Goal: Task Accomplishment & Management: Complete application form

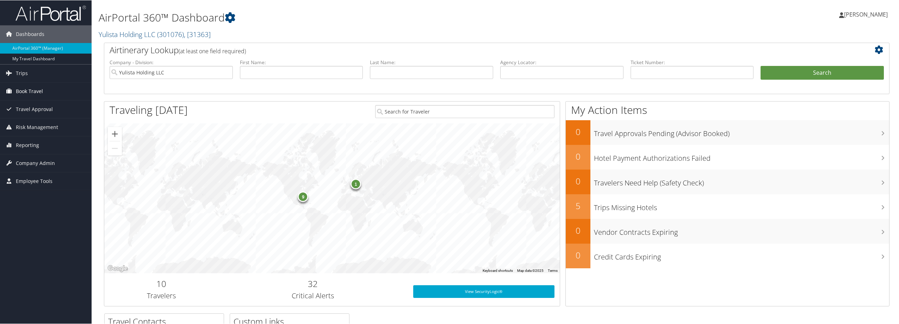
click at [45, 94] on link "Book Travel" at bounding box center [46, 91] width 92 height 18
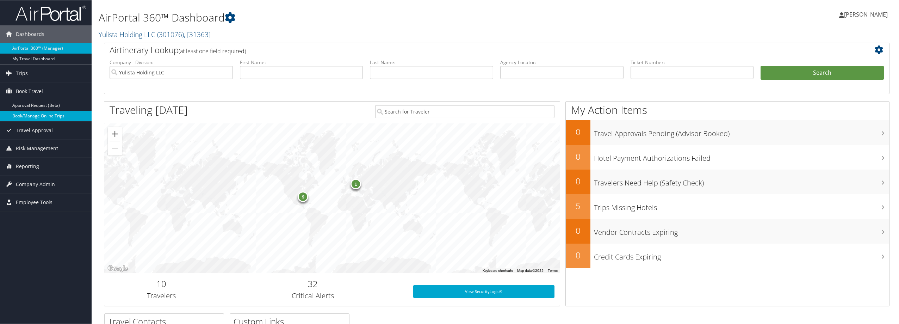
click at [44, 120] on link "Book/Manage Online Trips" at bounding box center [46, 115] width 92 height 11
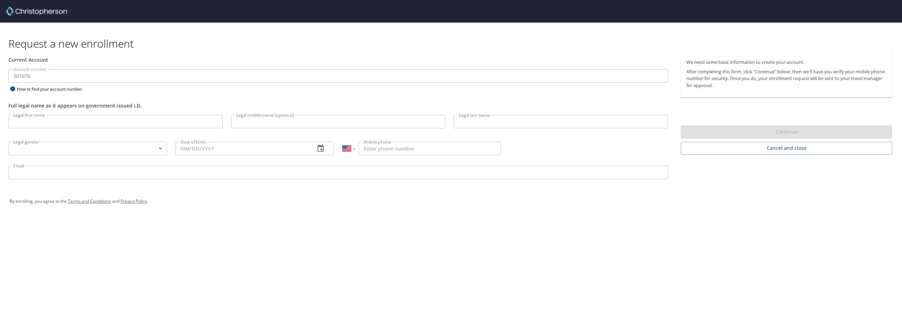
select select "US"
click at [64, 122] on input "Legal first name" at bounding box center [115, 121] width 214 height 13
type input "Christopher"
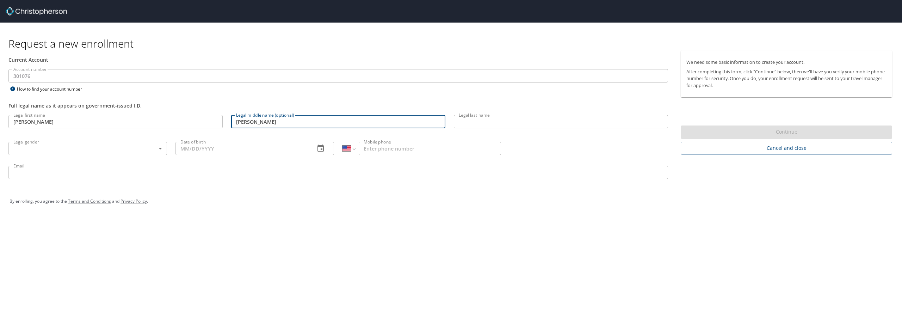
type input "Marc"
click at [528, 122] on input "Legal last name" at bounding box center [561, 121] width 214 height 13
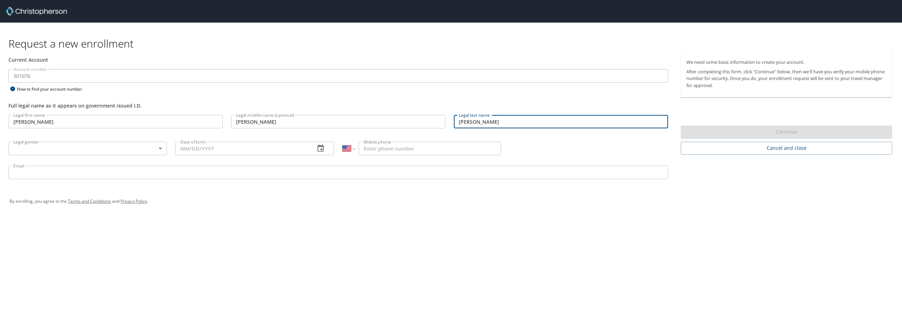
type input "Despres"
click at [75, 149] on body "Request a new enrollment Current Account Account number 301076 Account number H…" at bounding box center [451, 162] width 902 height 324
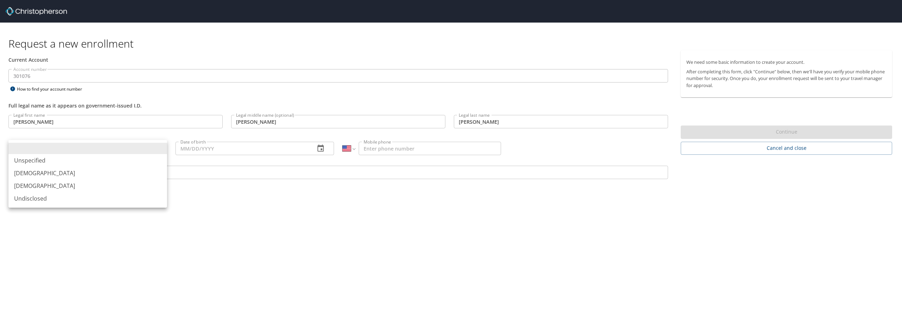
click at [71, 172] on li "Male" at bounding box center [87, 173] width 159 height 13
type input "Male"
click at [214, 151] on input "Date of birth" at bounding box center [243, 148] width 134 height 13
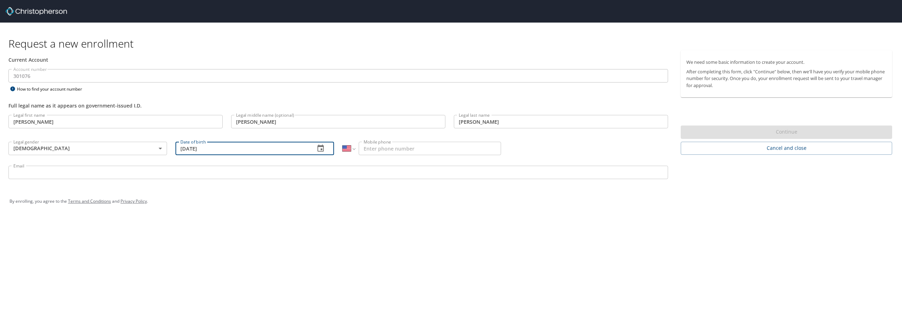
type input "10/23/1975"
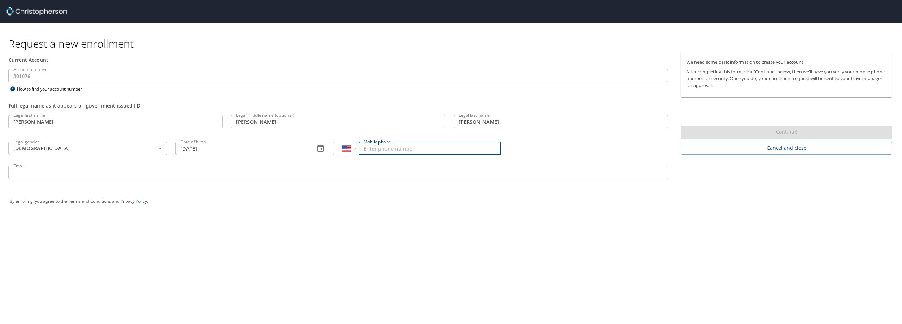
click at [384, 150] on input "Mobile phone" at bounding box center [430, 148] width 142 height 13
type input "(334) 797-8542"
click at [78, 178] on input "Email" at bounding box center [338, 176] width 660 height 13
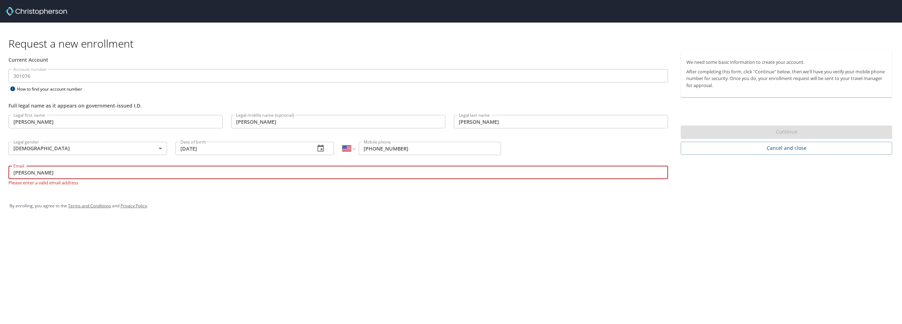
click at [290, 171] on input "chris" at bounding box center [338, 172] width 660 height 13
paste input "[PERSON_NAME][EMAIL_ADDRESS][DOMAIN_NAME]"
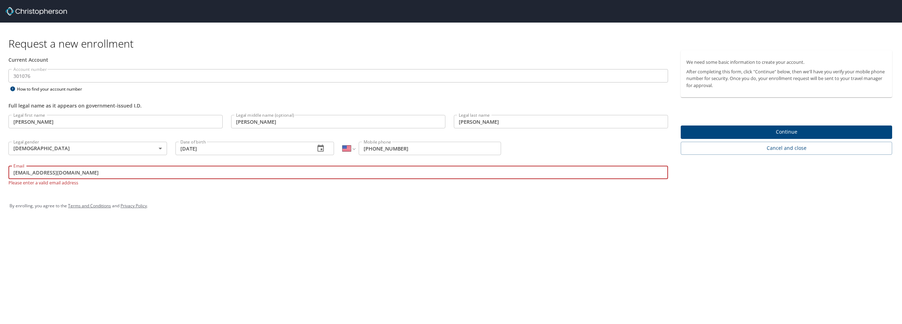
click at [23, 173] on input "chrischris.despres62@gmail.com" at bounding box center [338, 172] width 660 height 13
type input "[PERSON_NAME][EMAIL_ADDRESS][DOMAIN_NAME]"
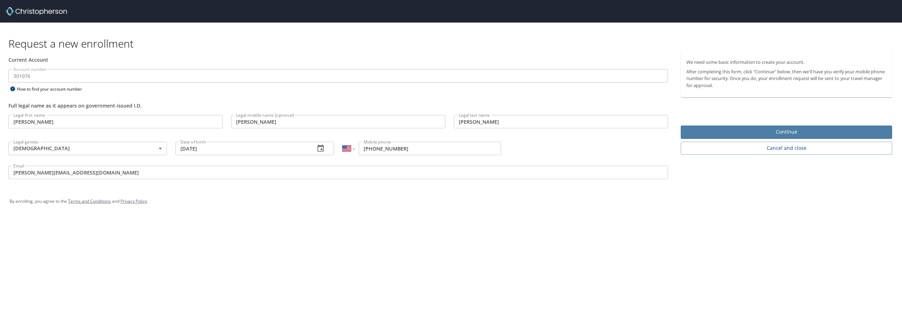
click at [701, 135] on span "Continue" at bounding box center [787, 132] width 200 height 9
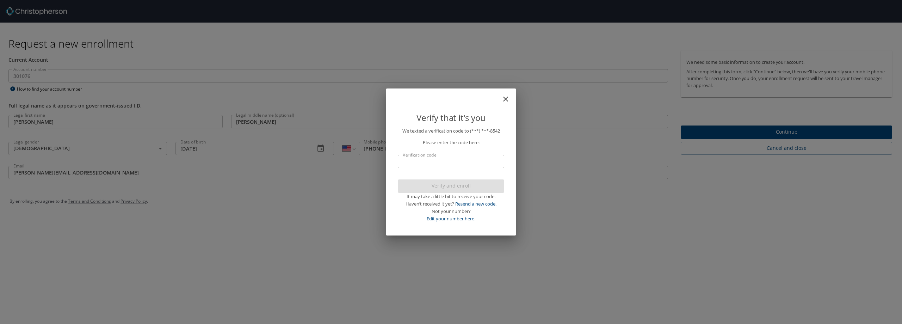
click at [471, 161] on input "Verification code" at bounding box center [451, 161] width 106 height 13
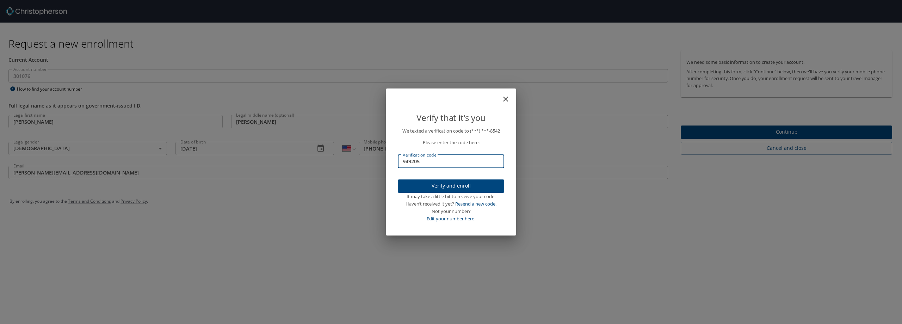
type input "949205"
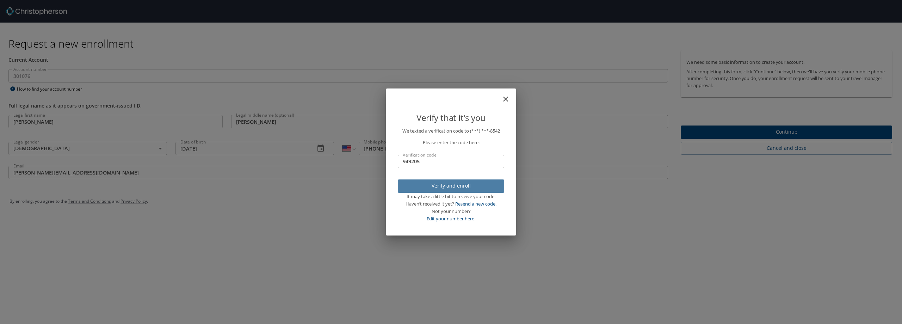
click at [467, 182] on span "Verify and enroll" at bounding box center [451, 186] width 95 height 9
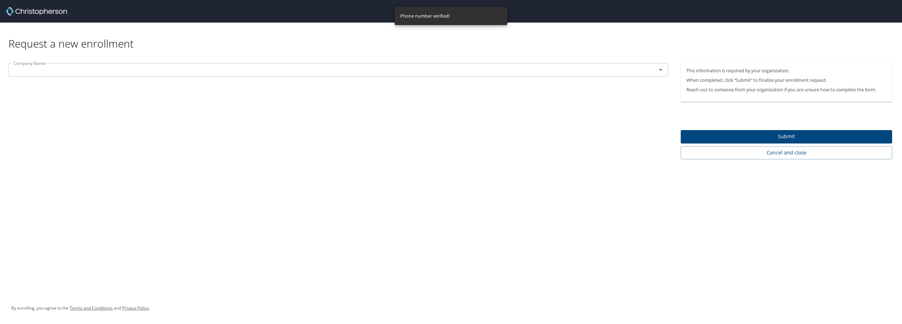
click at [255, 69] on input "text" at bounding box center [328, 69] width 635 height 9
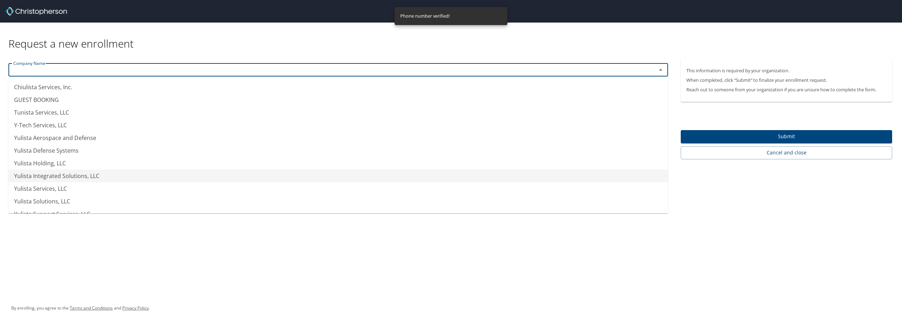
click at [65, 174] on li "Yulista Integrated Solutions, LLC" at bounding box center [338, 176] width 660 height 13
type input "Yulista Integrated Solutions, LLC"
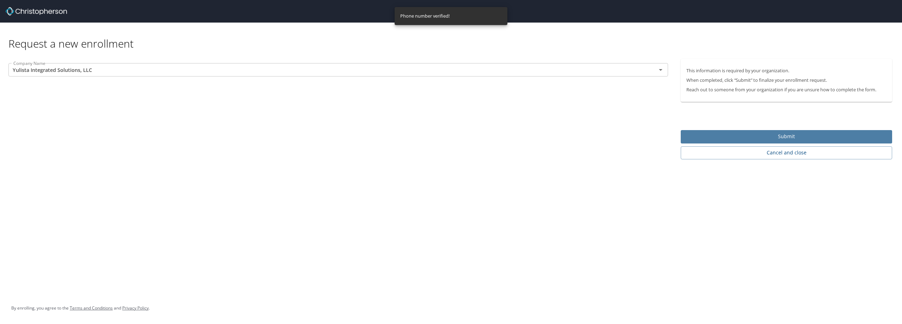
click at [702, 139] on span "Submit" at bounding box center [787, 136] width 200 height 9
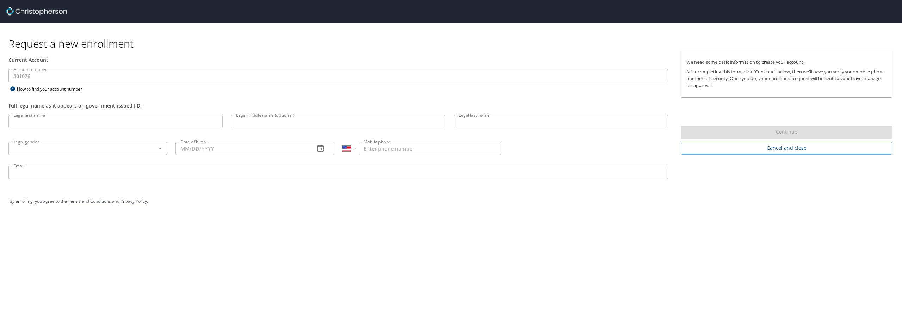
select select "US"
click at [117, 117] on input "Legal first name" at bounding box center [115, 121] width 214 height 13
type input "Douglas"
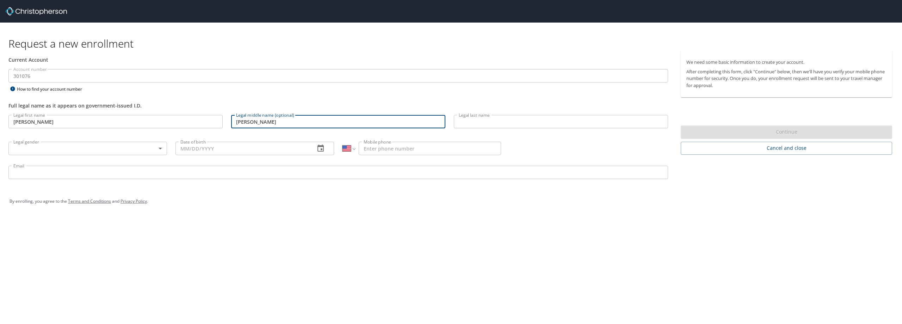
type input "Bryon"
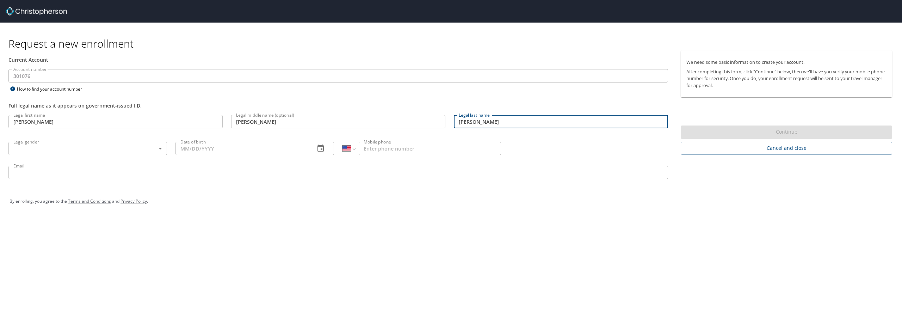
type input "Fontenot"
click at [45, 150] on body "Request a new enrollment Current Account Account number 301076 Account number H…" at bounding box center [451, 162] width 902 height 324
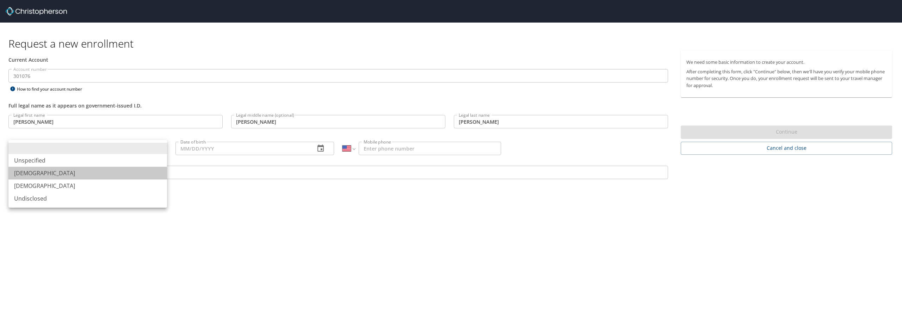
click at [46, 175] on li "Male" at bounding box center [87, 173] width 159 height 13
type input "Male"
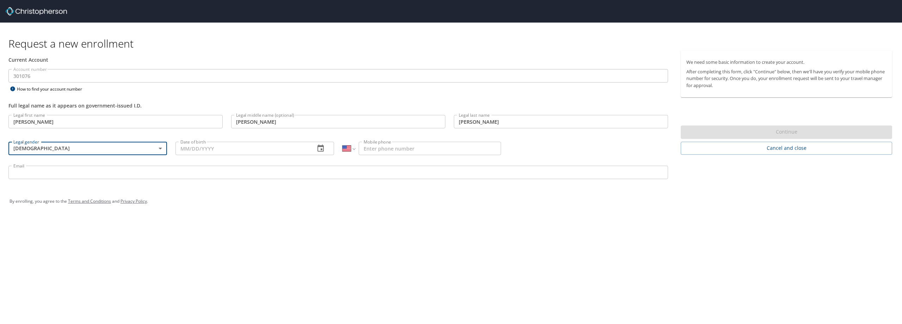
click at [261, 149] on input "Date of birth" at bounding box center [243, 148] width 134 height 13
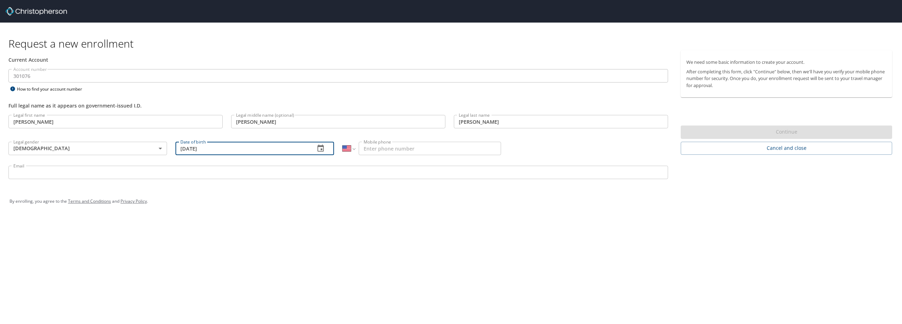
type input "09/08/1968"
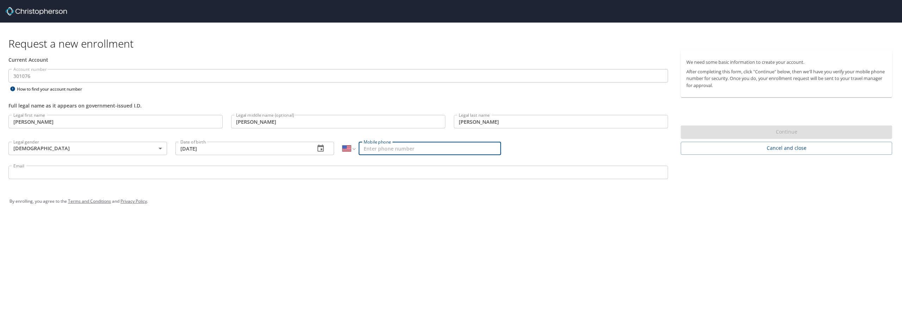
click at [420, 148] on input "Mobile phone" at bounding box center [430, 148] width 142 height 13
type input "(928) 242-0645"
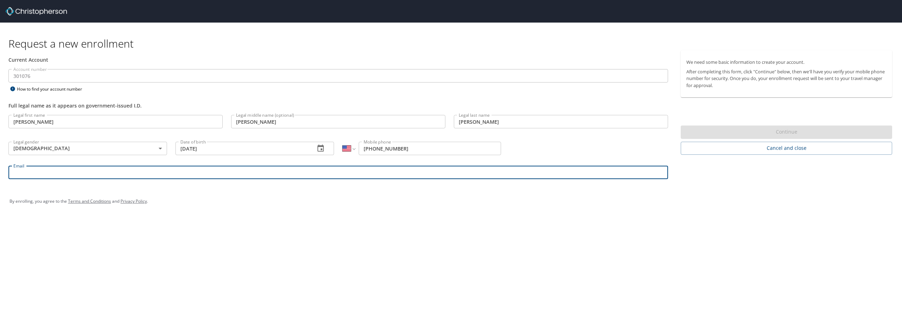
click at [49, 171] on input "Email" at bounding box center [338, 172] width 660 height 13
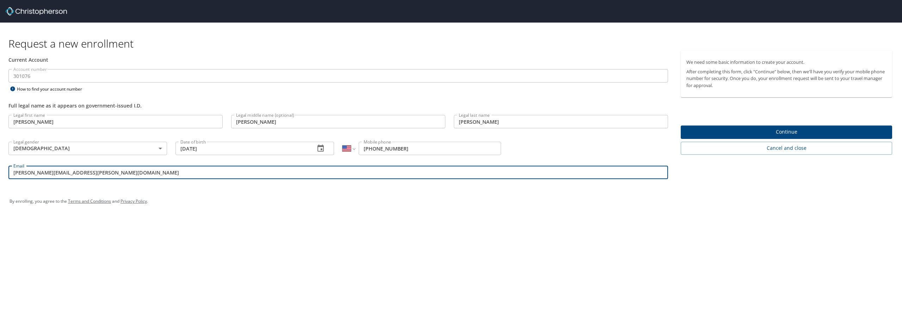
click at [30, 171] on input "douglas.fontenot@yulista.com" at bounding box center [338, 172] width 660 height 13
type input "doug.fontenot@yulista.com"
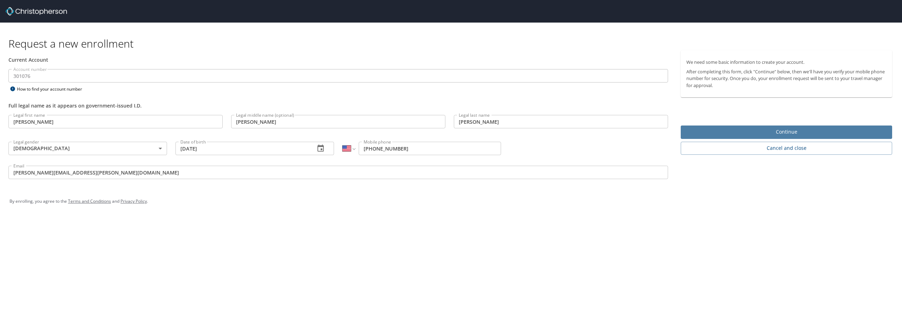
click at [839, 128] on span "Continue" at bounding box center [787, 132] width 200 height 9
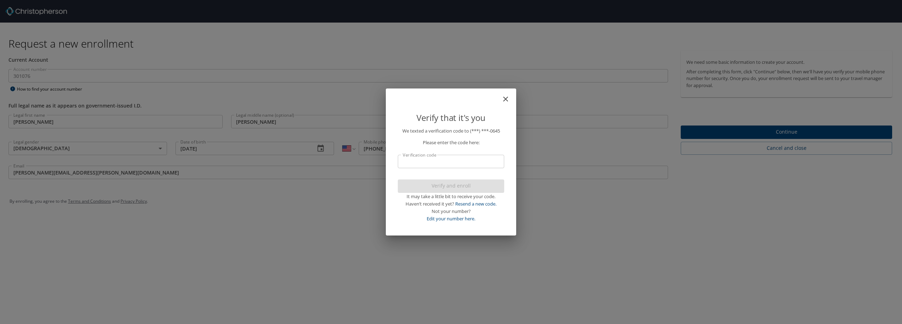
click at [442, 160] on input "Verification code" at bounding box center [451, 161] width 106 height 13
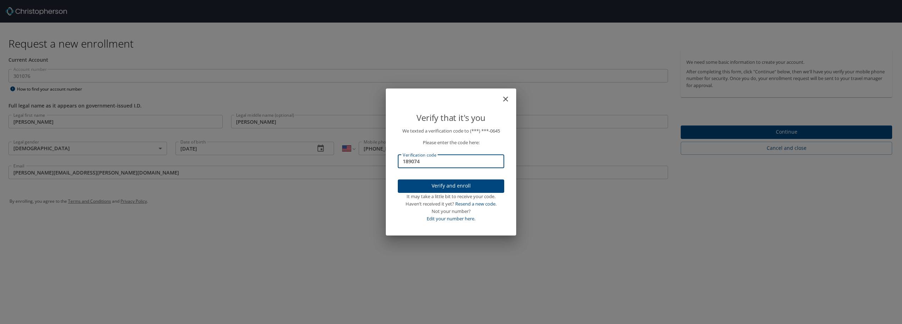
type input "189074"
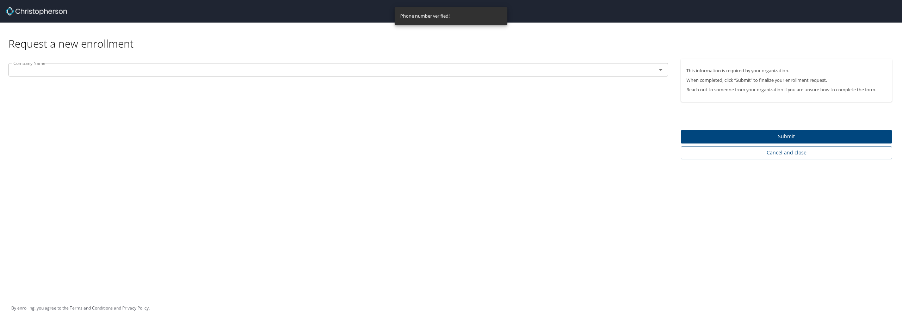
click at [249, 69] on input "text" at bounding box center [328, 69] width 635 height 9
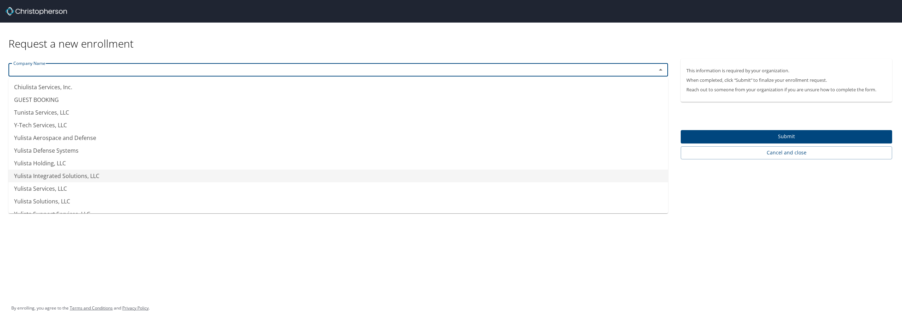
click at [95, 179] on li "Yulista Integrated Solutions, LLC" at bounding box center [338, 176] width 660 height 13
type input "Yulista Integrated Solutions, LLC"
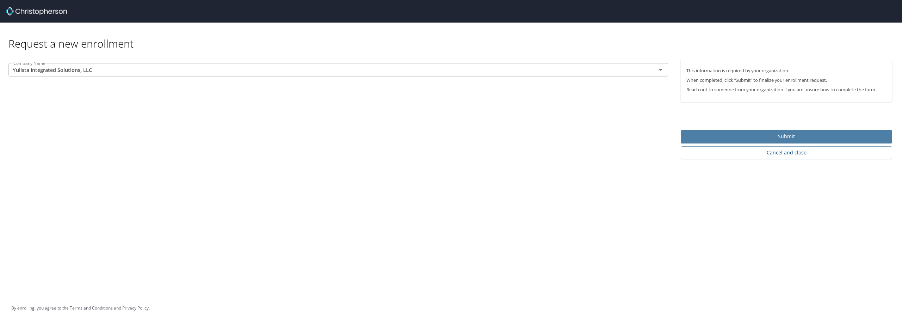
click at [731, 135] on span "Submit" at bounding box center [787, 136] width 200 height 9
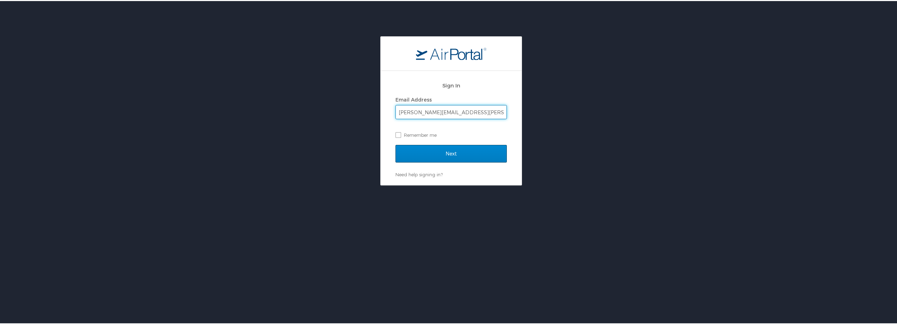
type input "trisha.hancock@yulista.com"
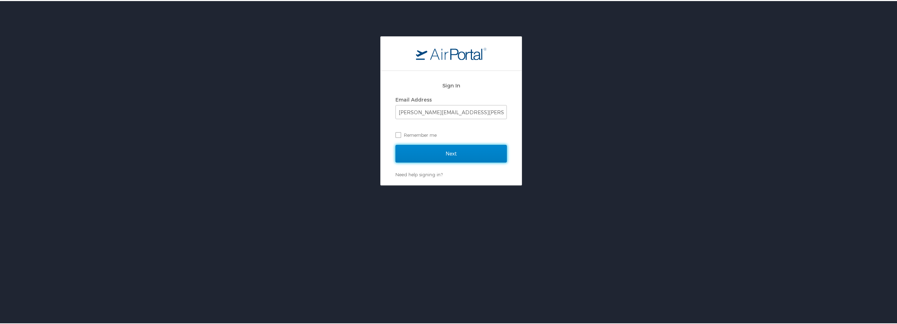
click at [472, 153] on input "Next" at bounding box center [450, 153] width 111 height 18
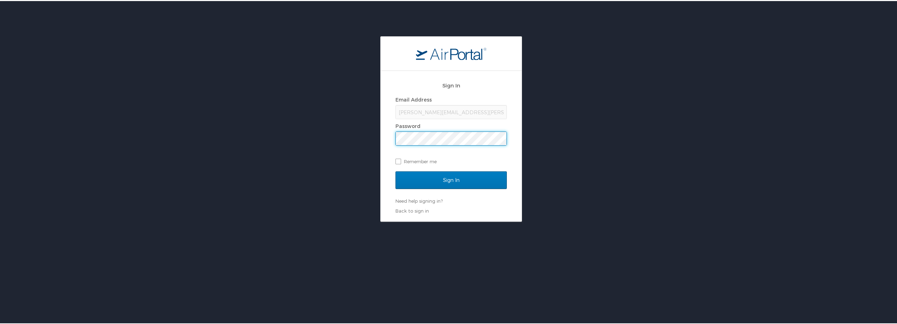
click at [395, 170] on input "Sign In" at bounding box center [450, 179] width 111 height 18
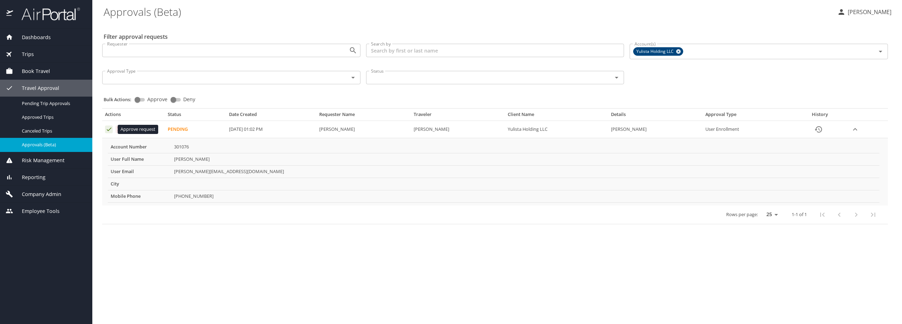
click at [109, 132] on icon "Approval table" at bounding box center [109, 129] width 7 height 7
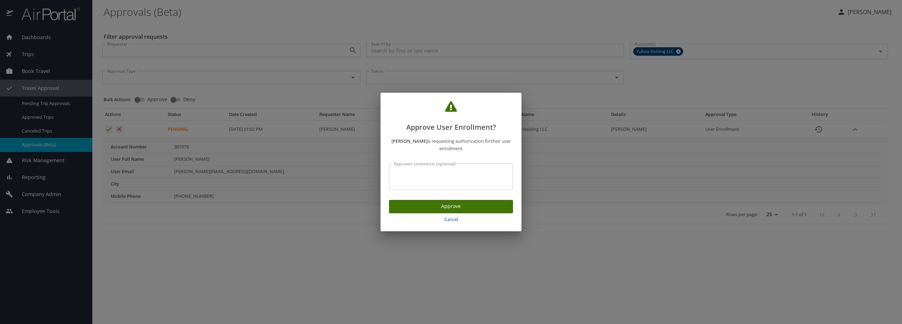
click at [444, 206] on span "Approve" at bounding box center [451, 206] width 113 height 9
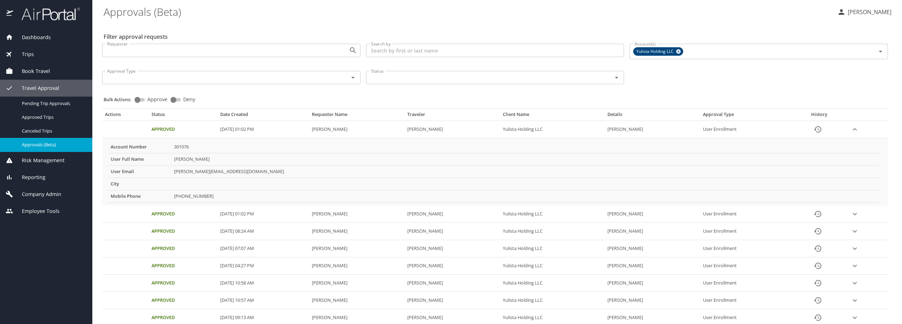
click at [284, 151] on td "301076" at bounding box center [525, 147] width 708 height 12
